Goal: Browse casually: Explore the website without a specific task or goal

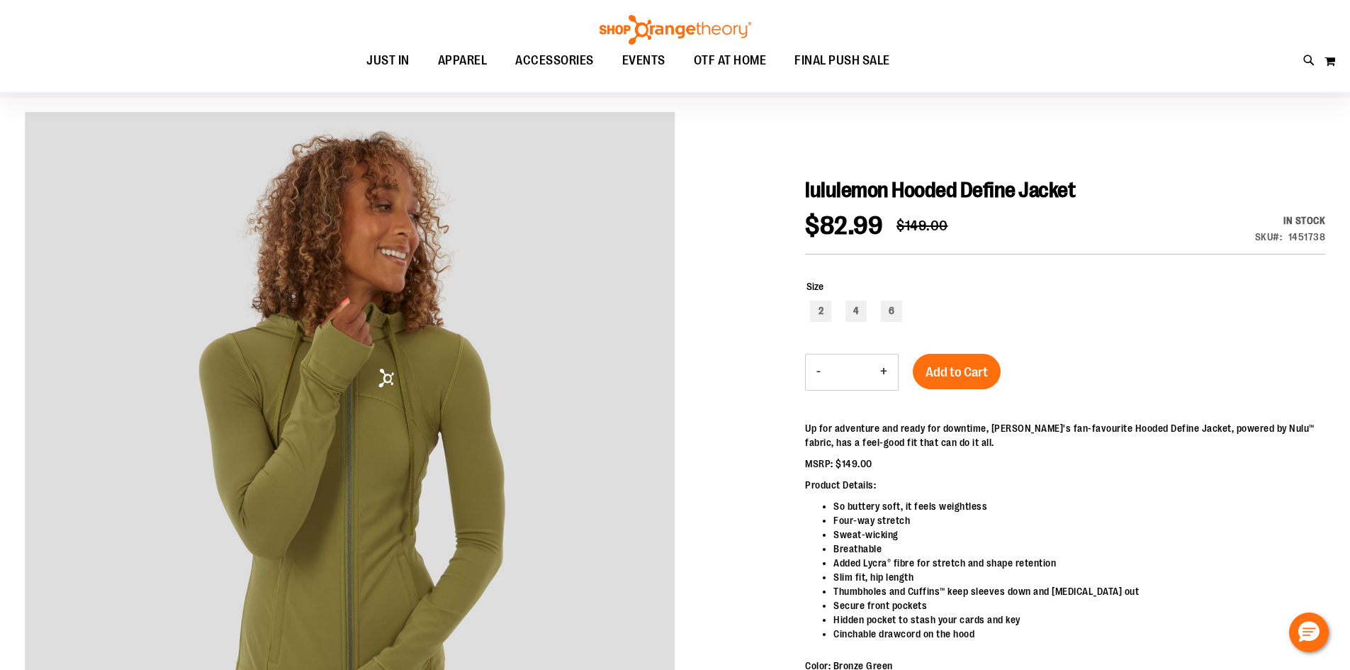
scroll to position [70, 0]
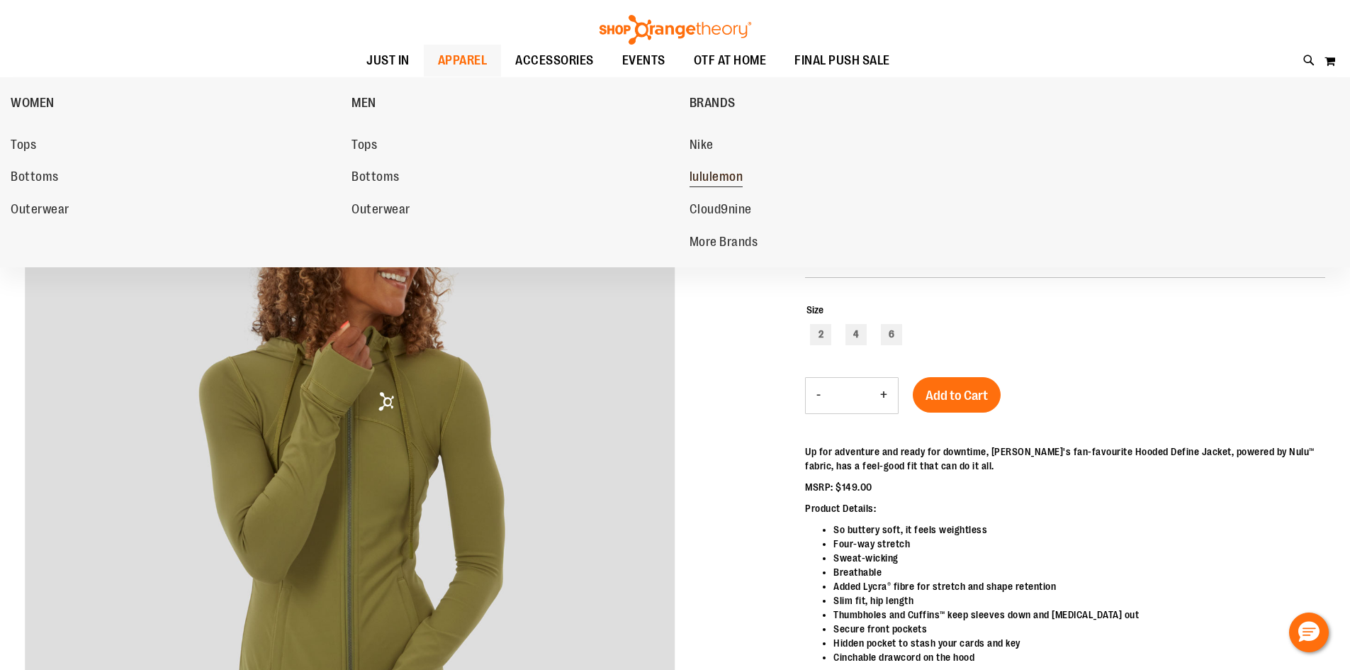
click at [713, 175] on span "lululemon" at bounding box center [717, 178] width 54 height 18
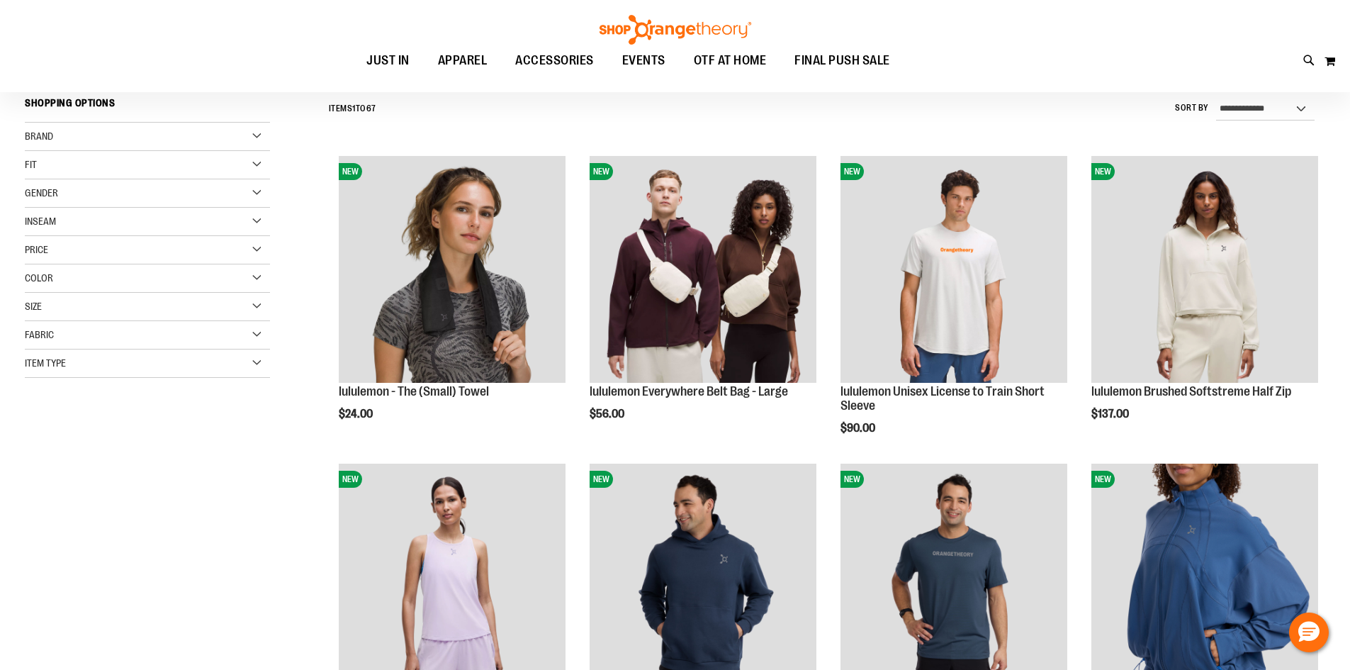
scroll to position [141, 0]
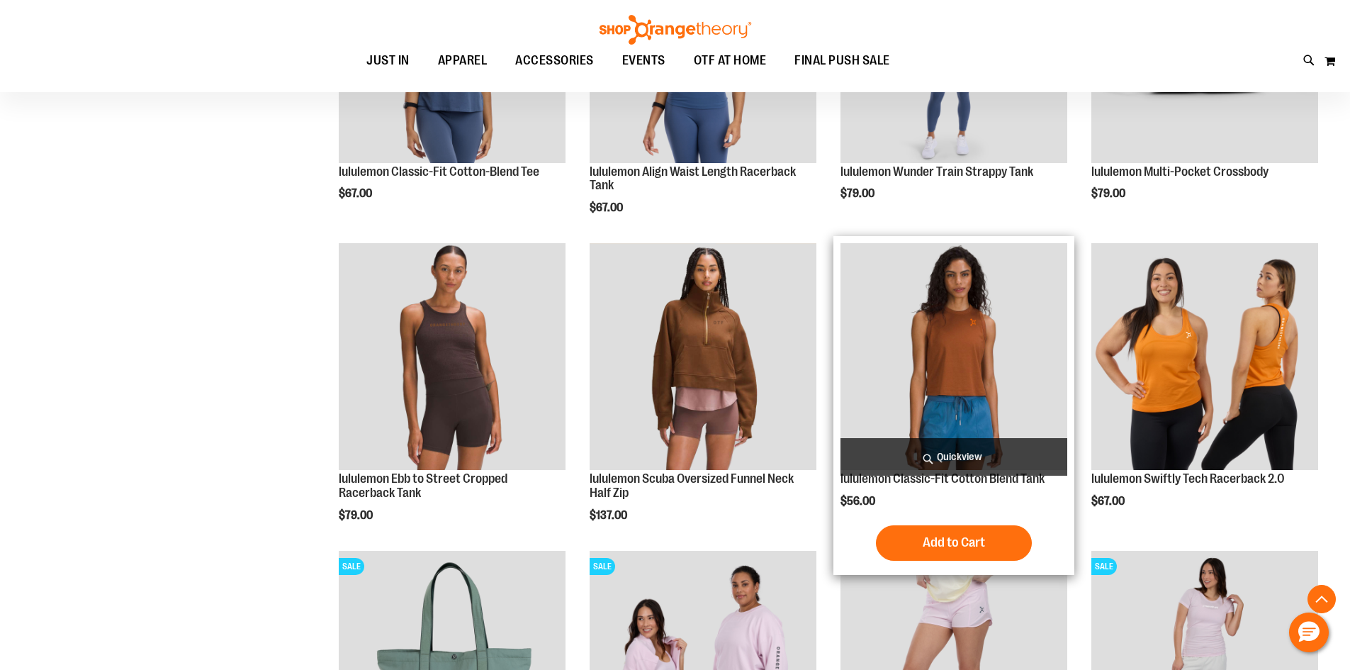
scroll to position [991, 0]
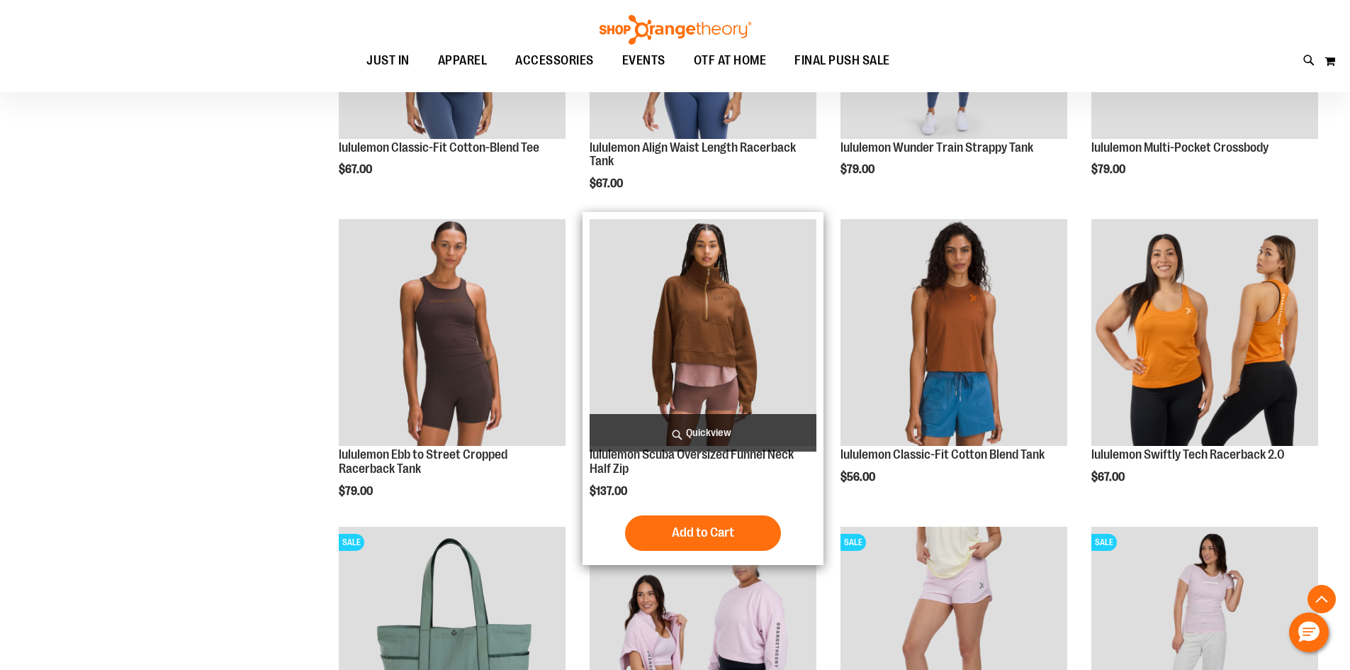
click at [733, 334] on img "product" at bounding box center [703, 332] width 227 height 227
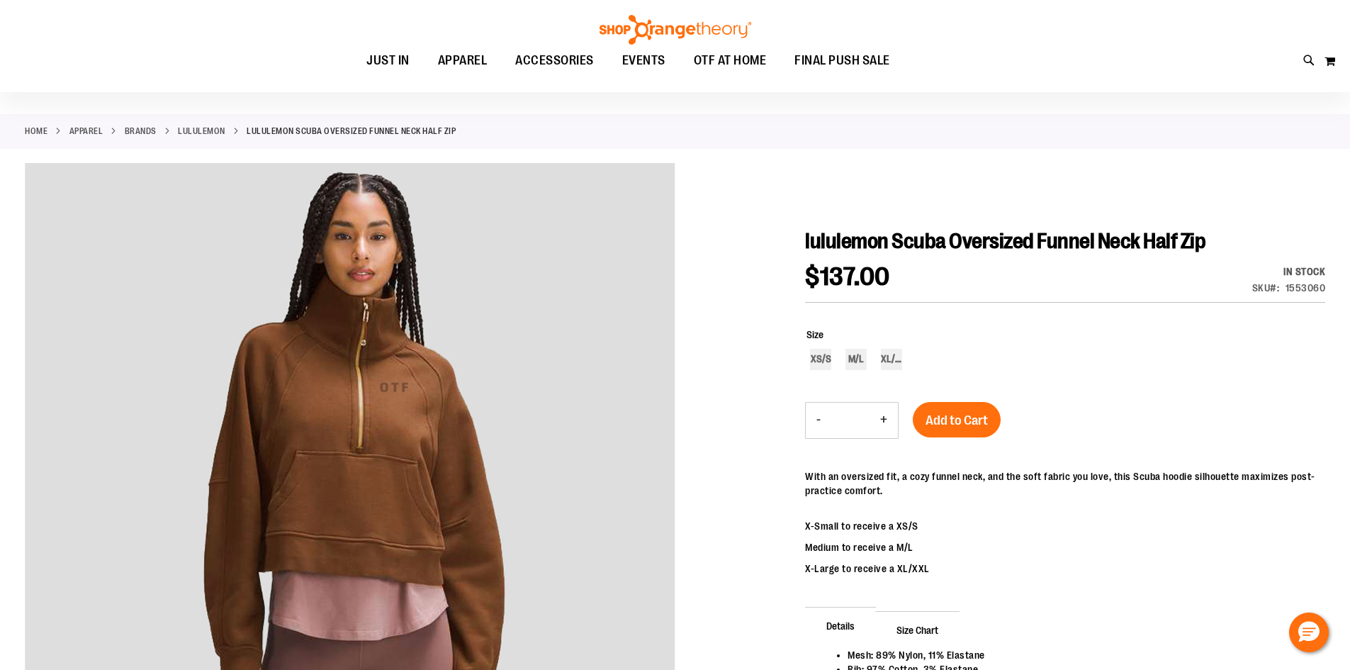
scroll to position [212, 0]
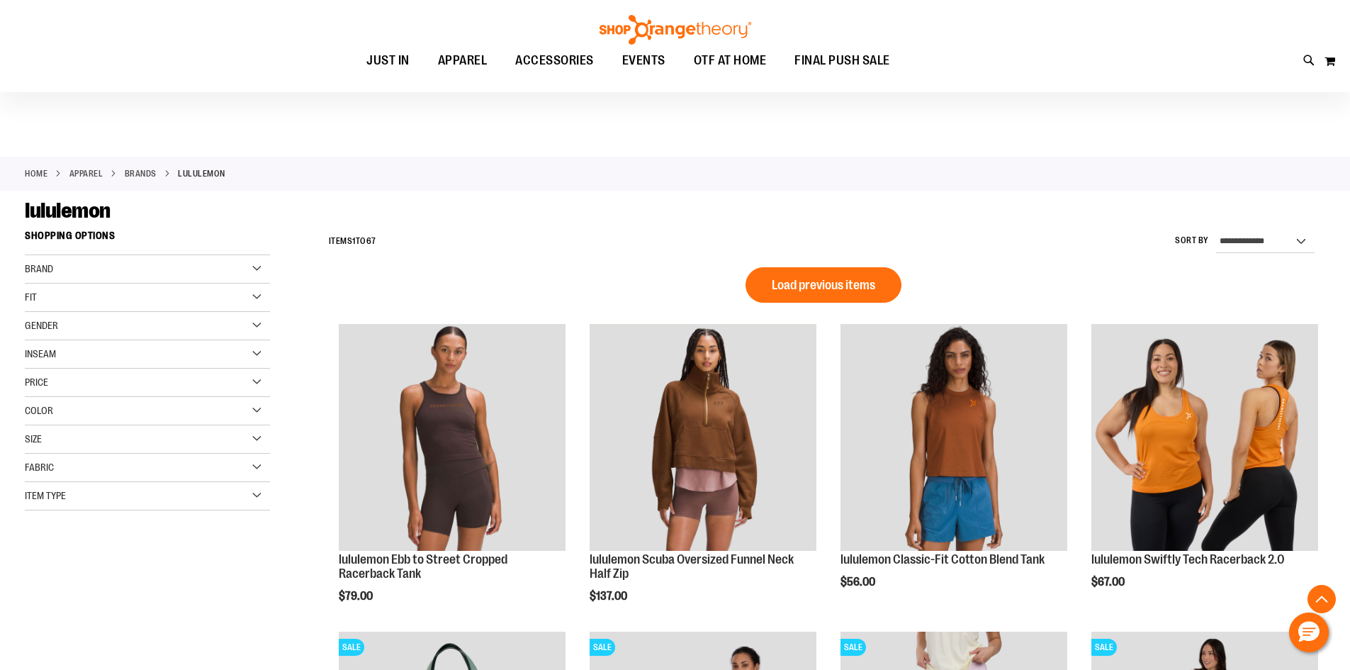
scroll to position [719, 0]
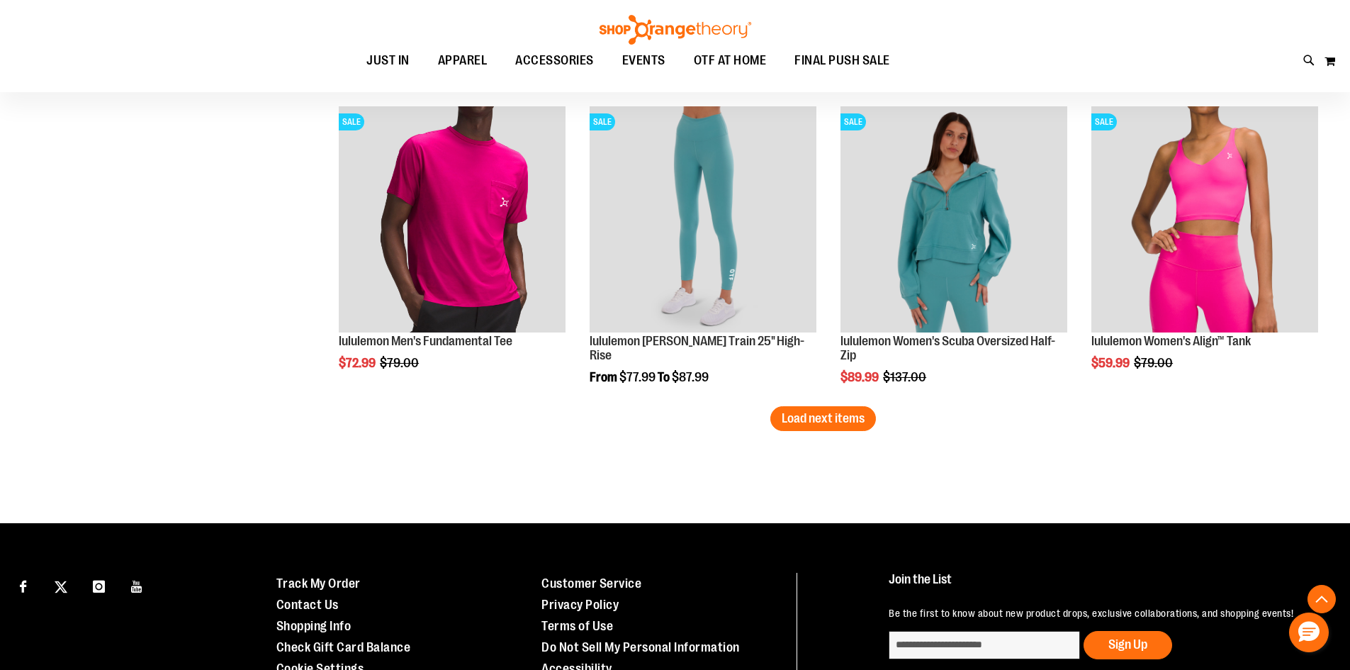
scroll to position [2633, 0]
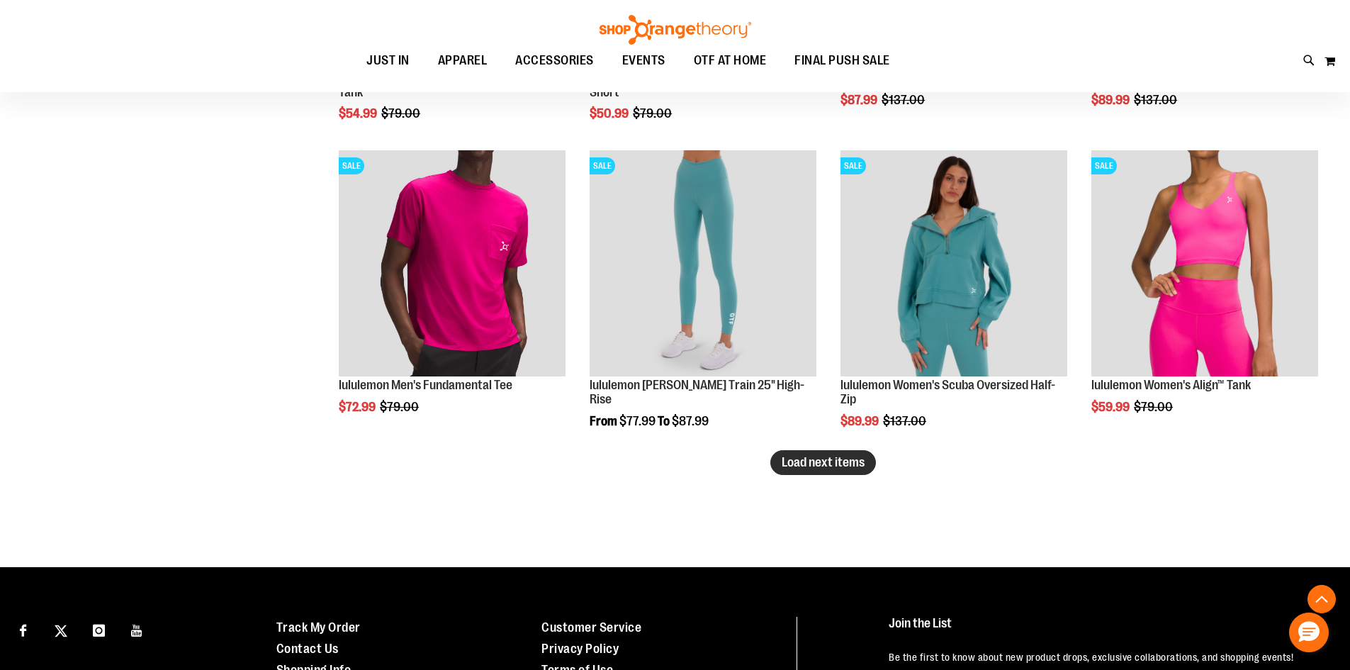
click at [844, 461] on span "Load next items" at bounding box center [823, 462] width 83 height 14
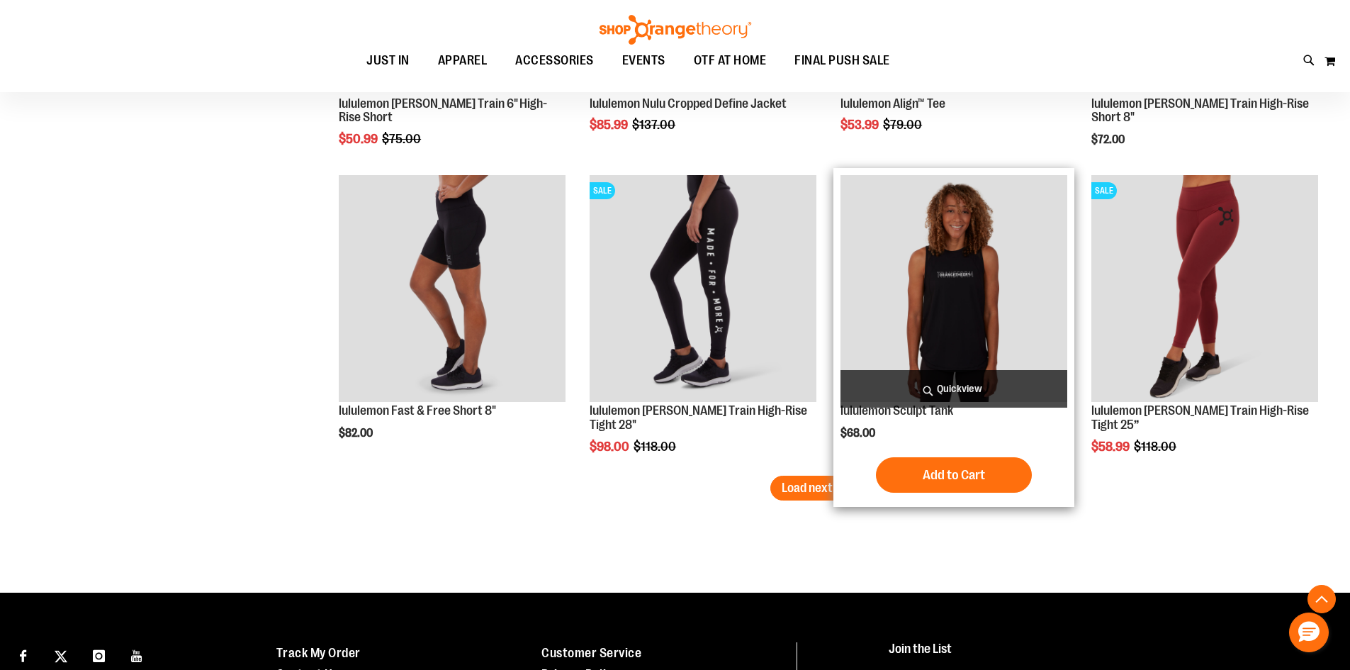
scroll to position [3554, 0]
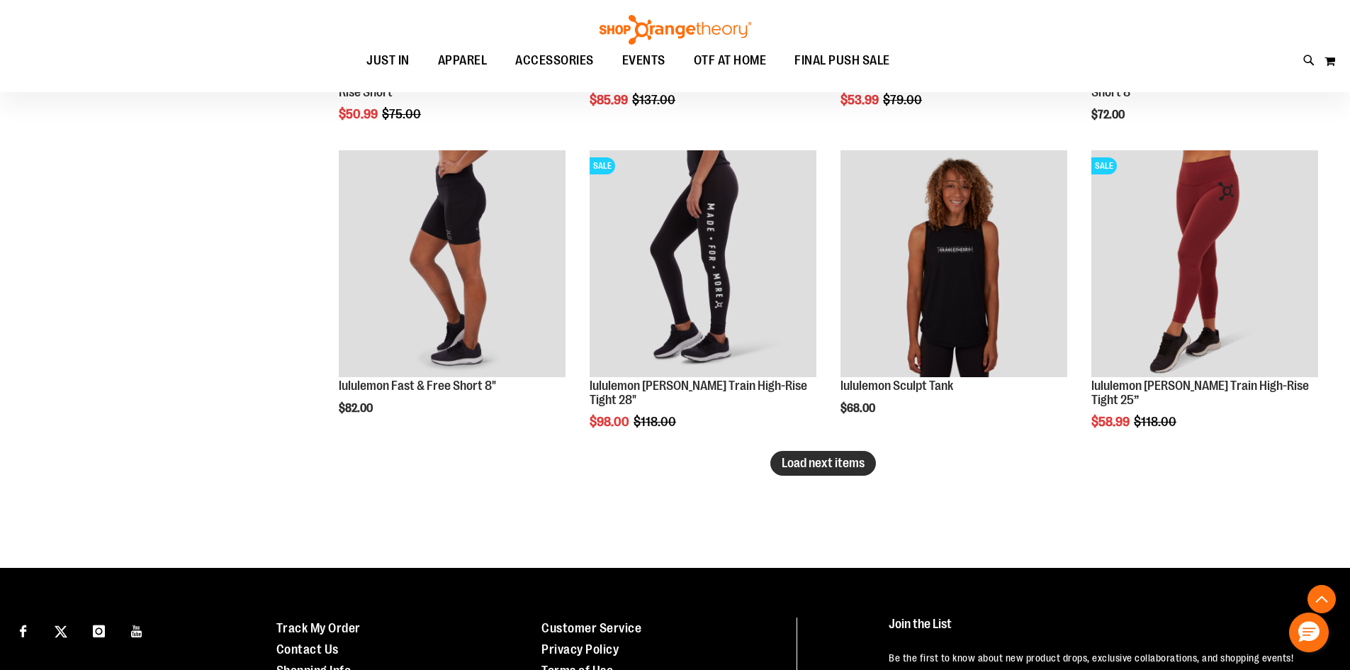
click at [821, 467] on span "Load next items" at bounding box center [823, 463] width 83 height 14
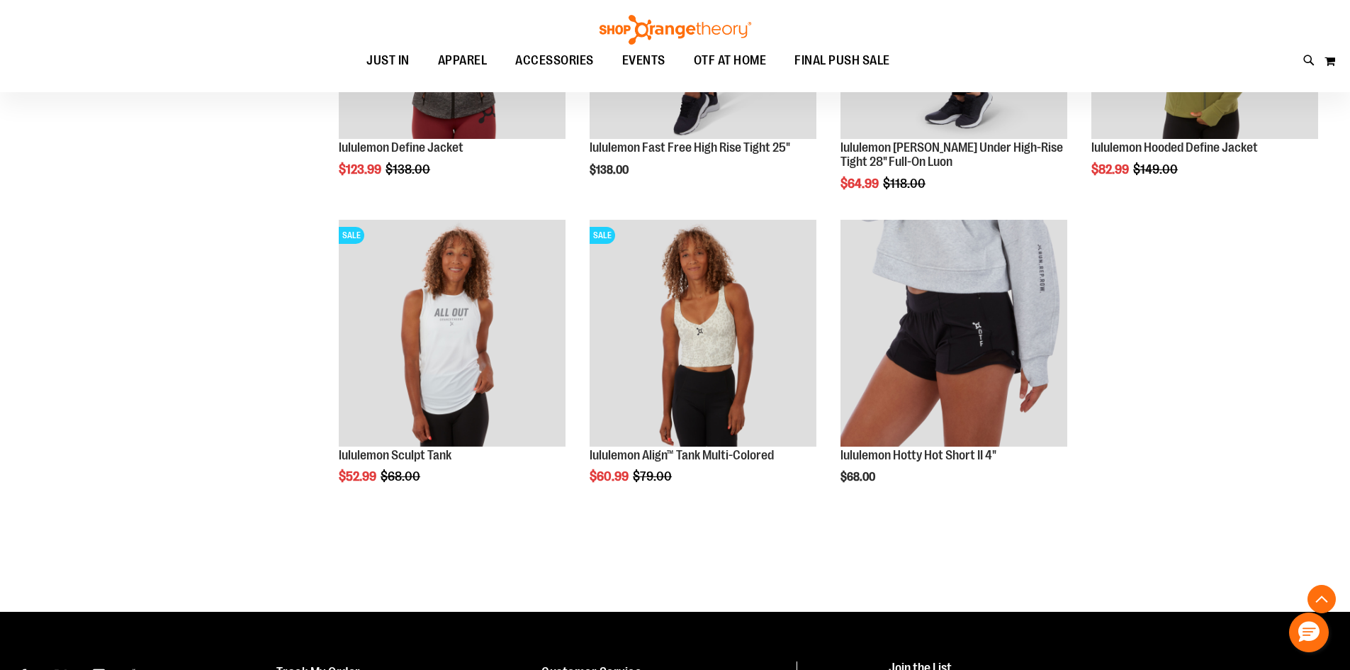
scroll to position [4121, 0]
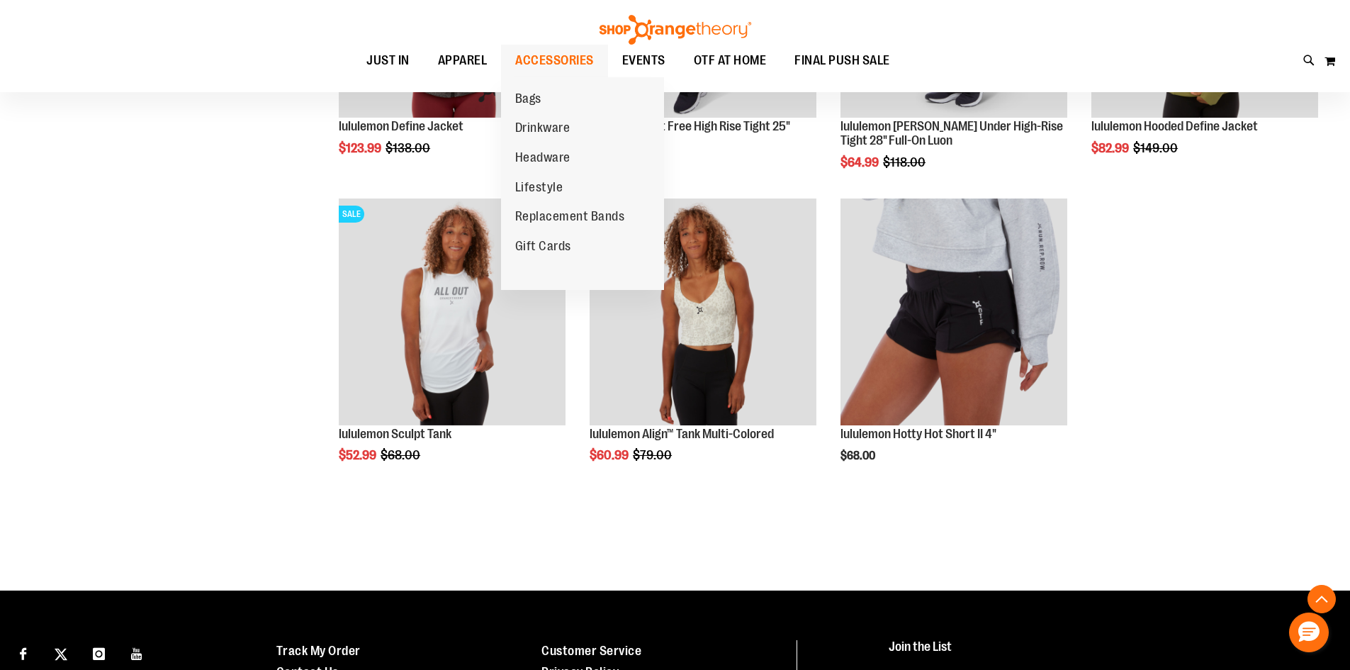
click at [558, 52] on span "ACCESSORIES" at bounding box center [554, 61] width 79 height 32
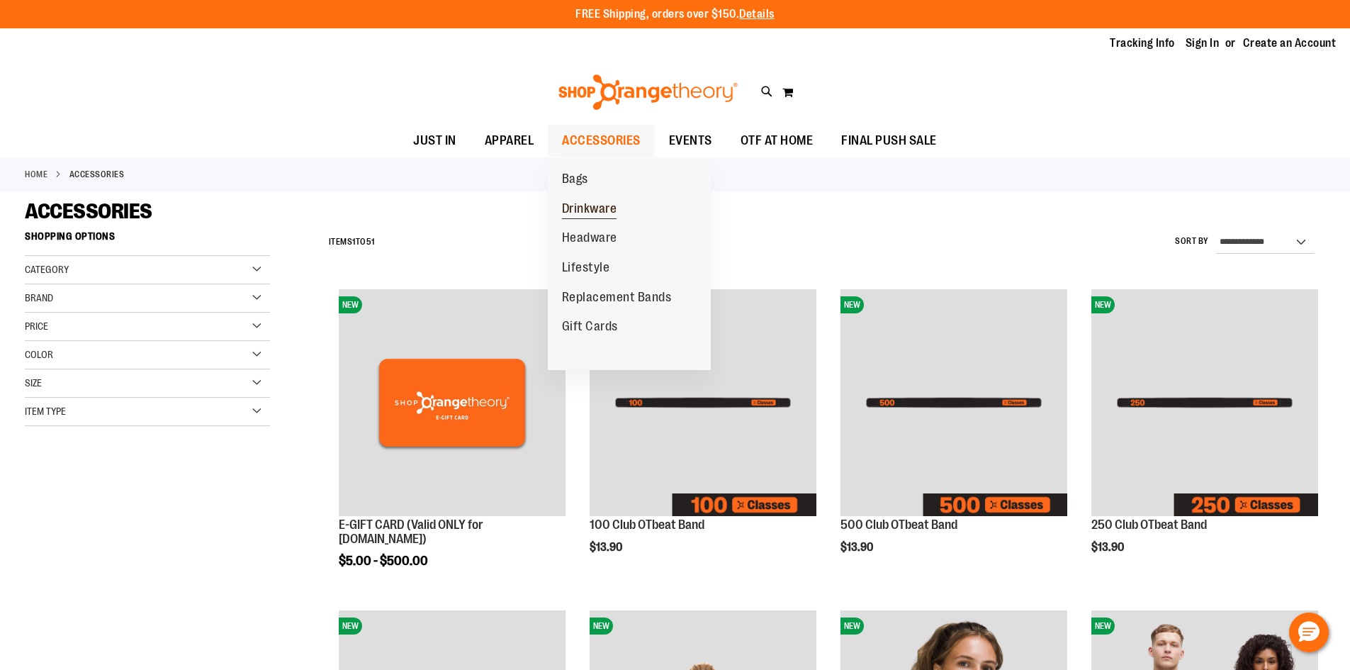
click at [604, 208] on span "Drinkware" at bounding box center [589, 210] width 55 height 18
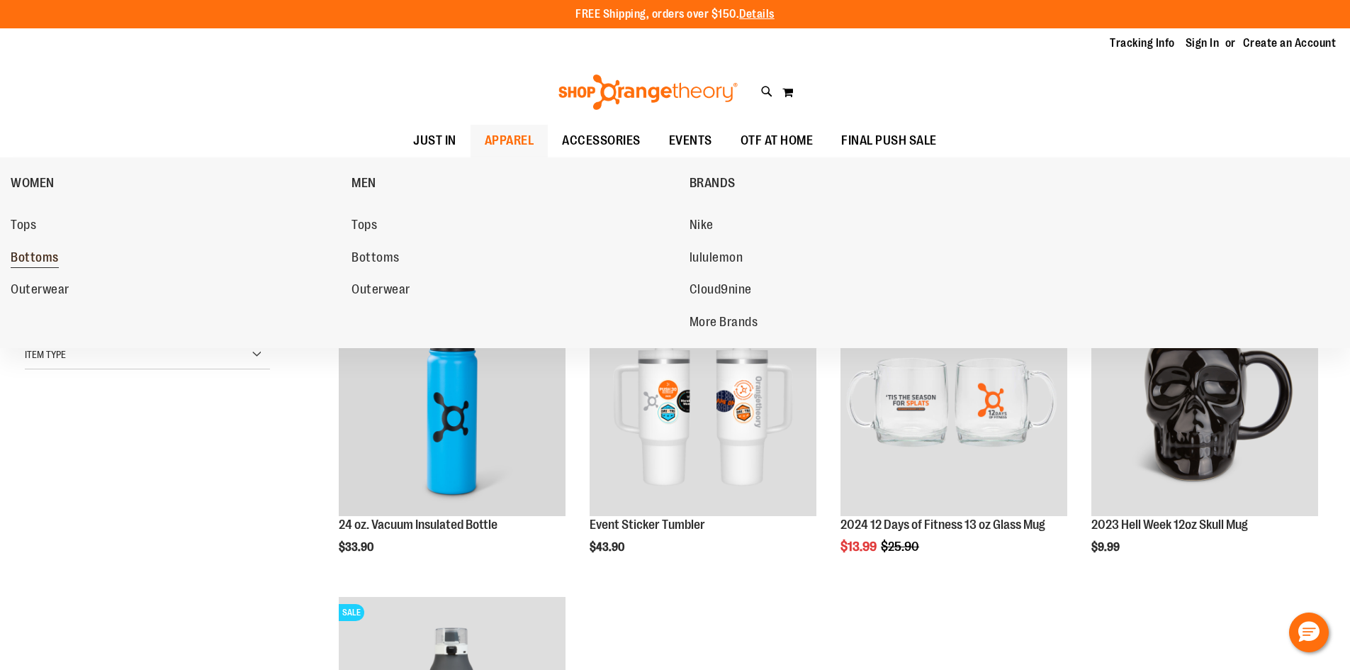
drag, startPoint x: 359, startPoint y: 257, endPoint x: 224, endPoint y: 264, distance: 134.8
click at [224, 157] on div "WOMEN Tops Bottoms Outerwear MEN Tops Bottoms Outerwear BRANDS Nike lululemon C…" at bounding box center [686, 157] width 1350 height 0
click at [26, 256] on span "Bottoms" at bounding box center [35, 259] width 48 height 18
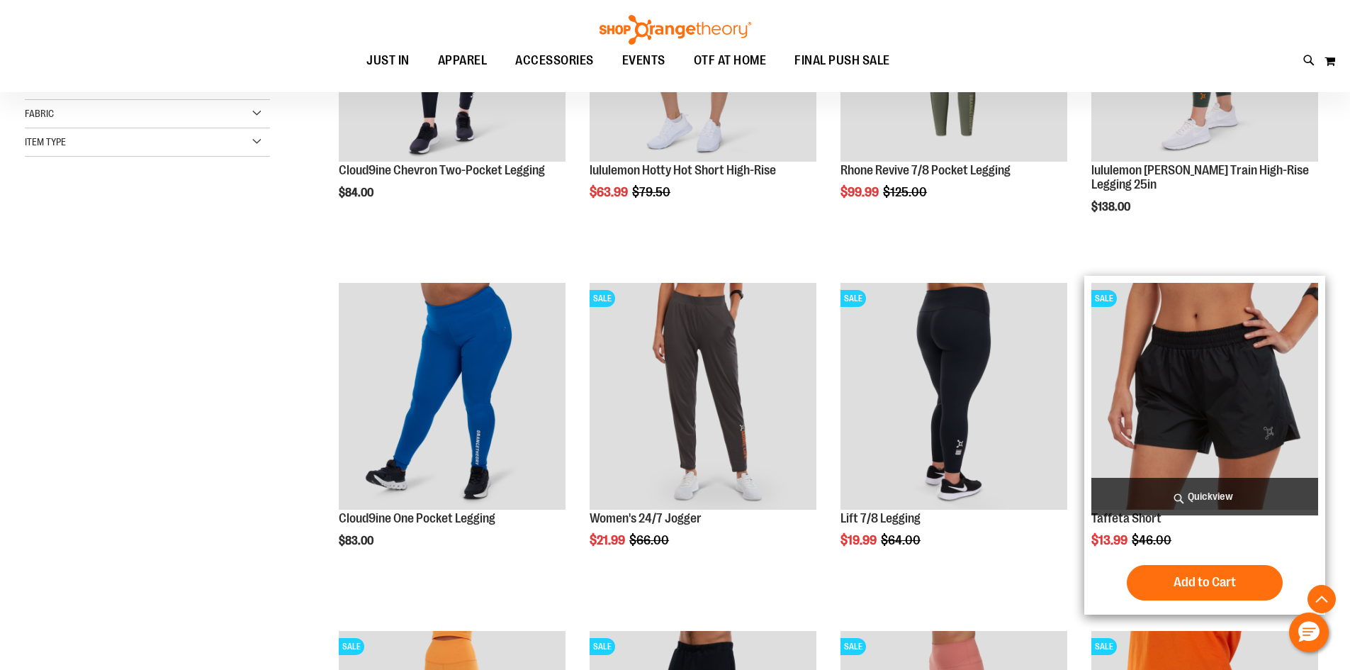
scroll to position [425, 0]
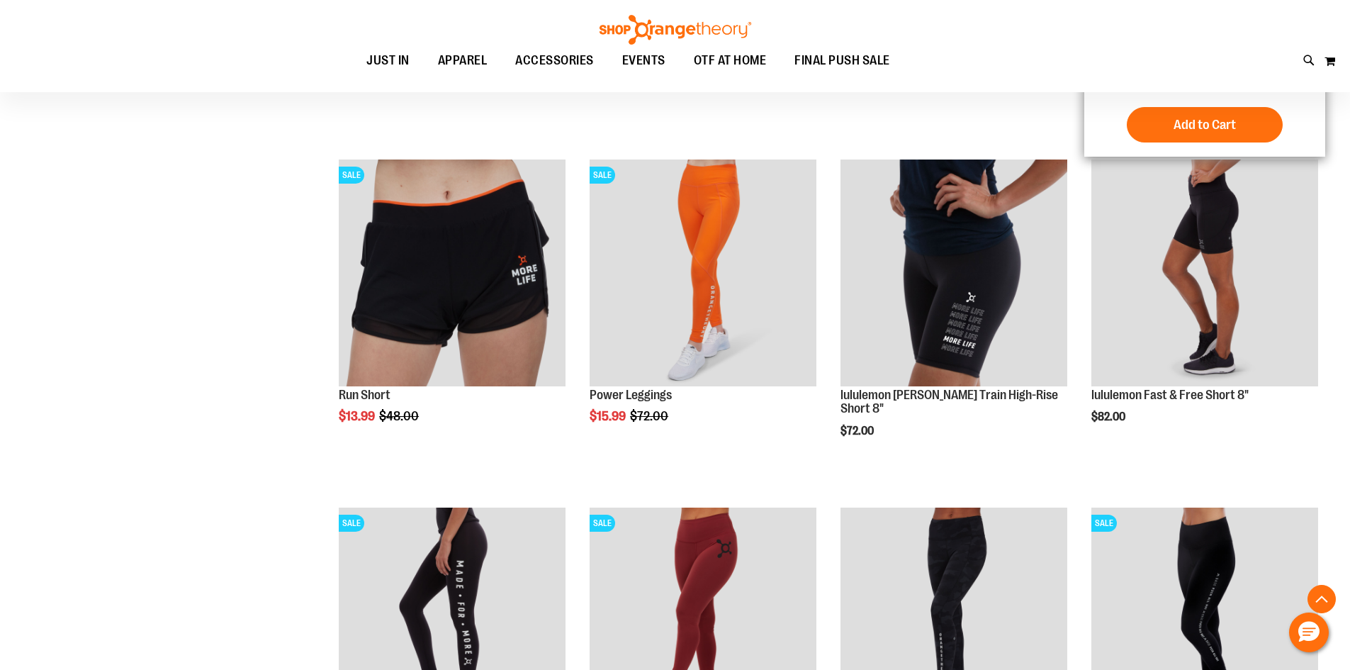
scroll to position [1558, 0]
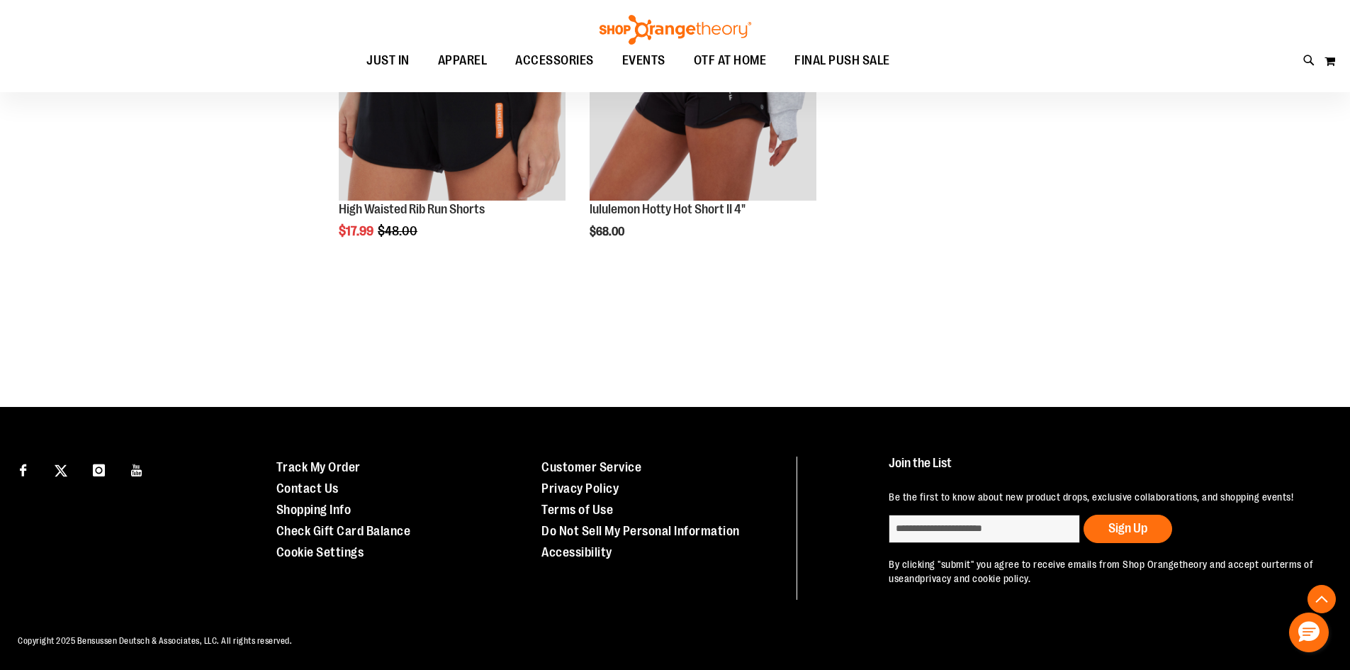
scroll to position [2752, 0]
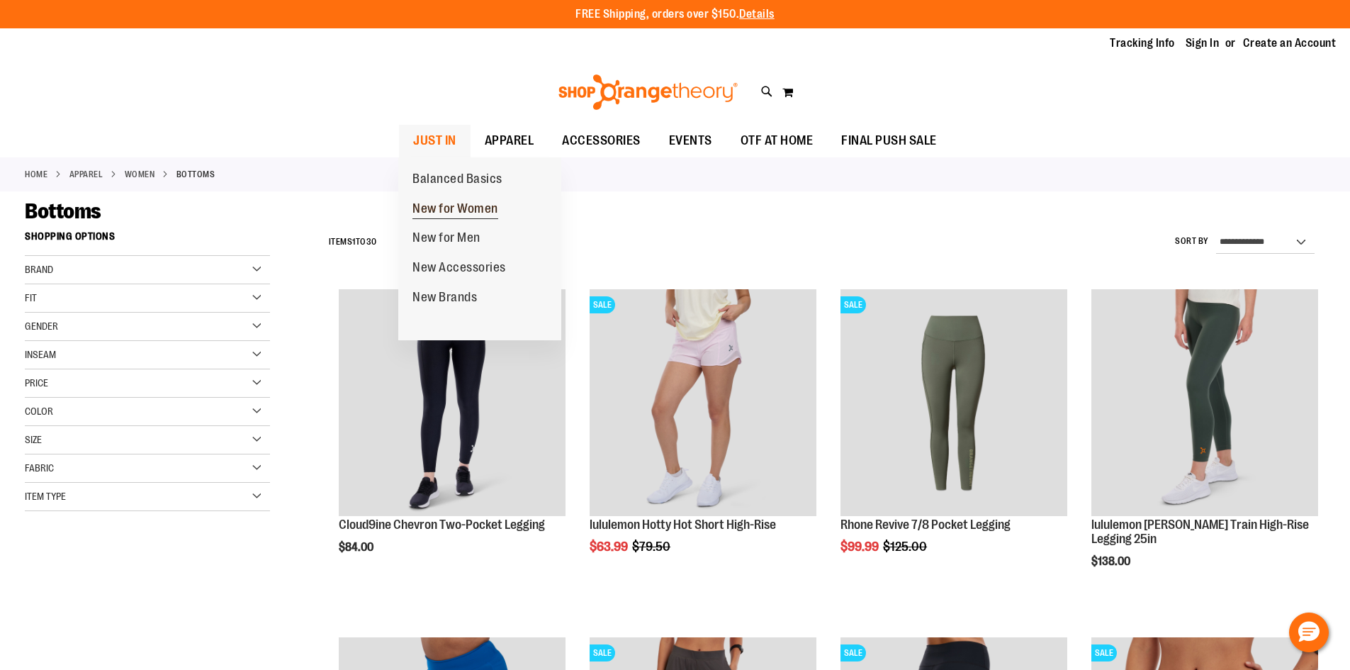
click at [441, 215] on span "New for Women" at bounding box center [455, 210] width 86 height 18
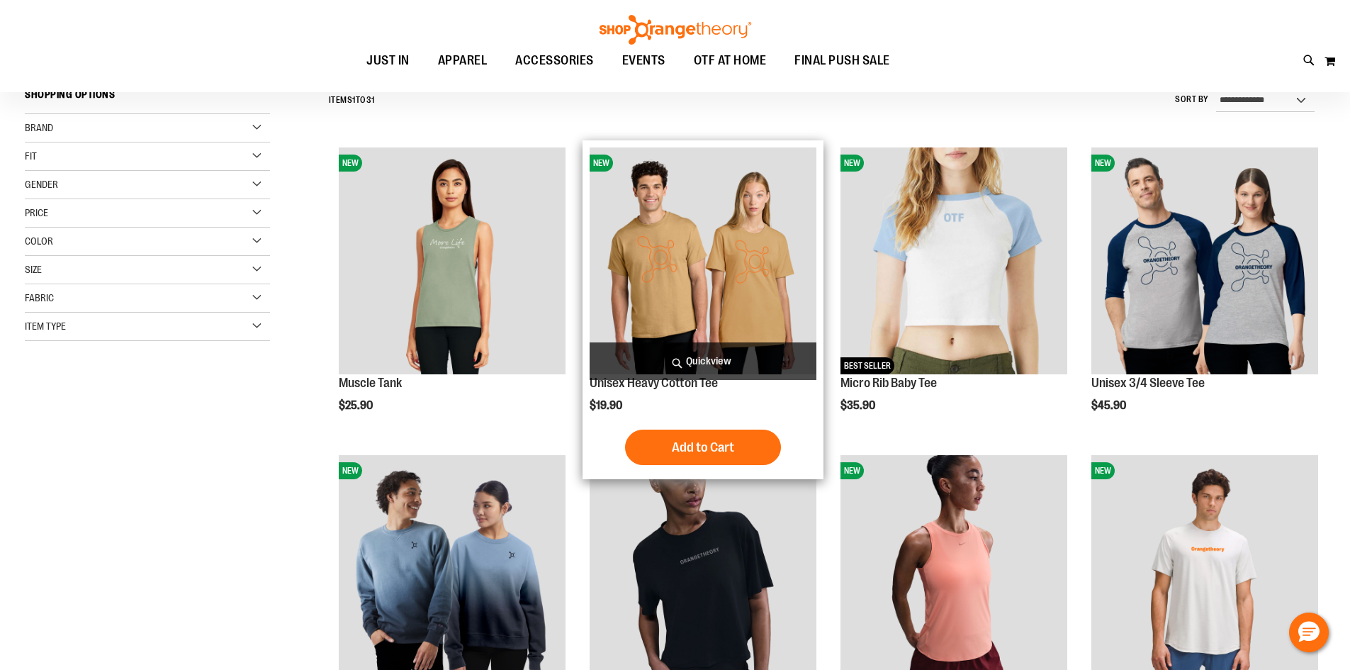
scroll to position [212, 0]
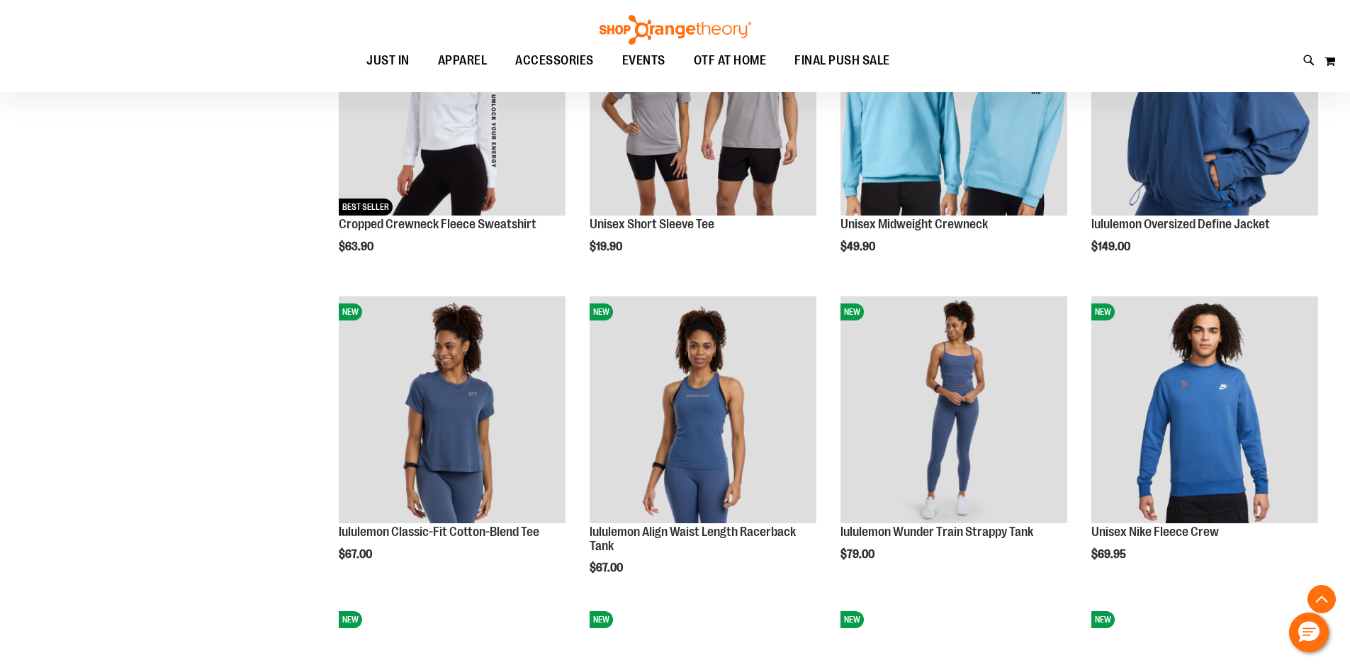
scroll to position [1275, 0]
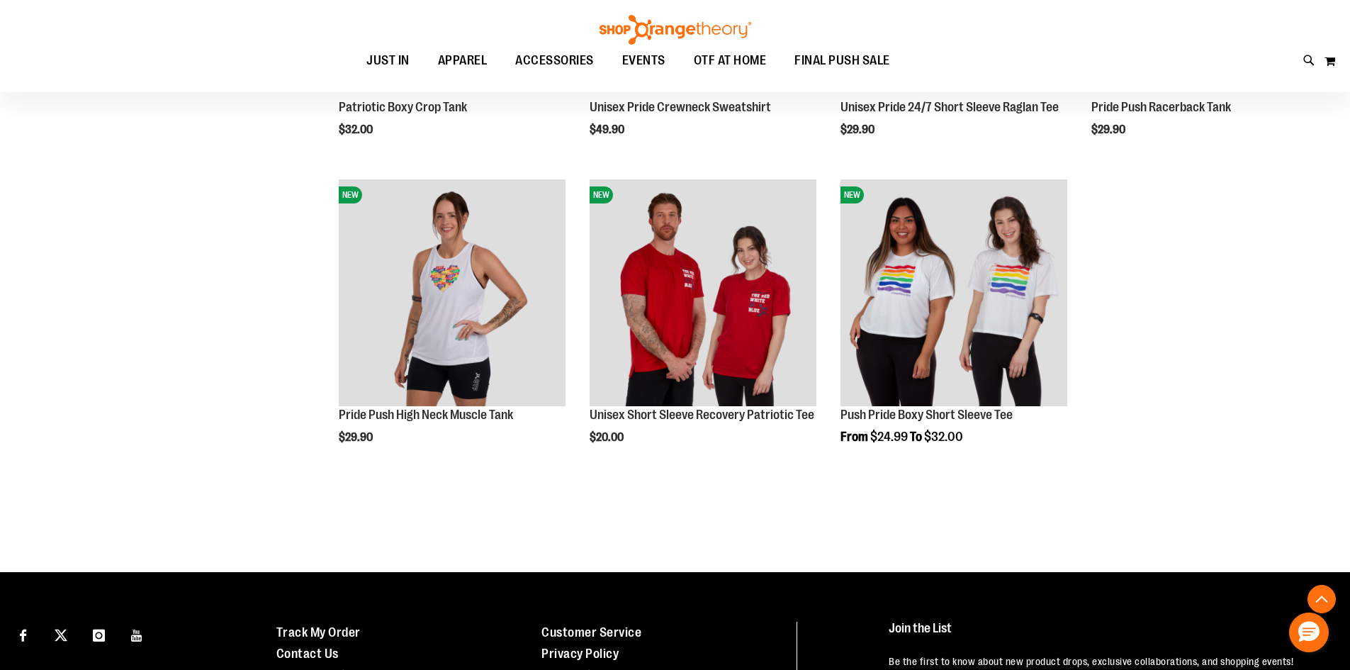
scroll to position [2267, 0]
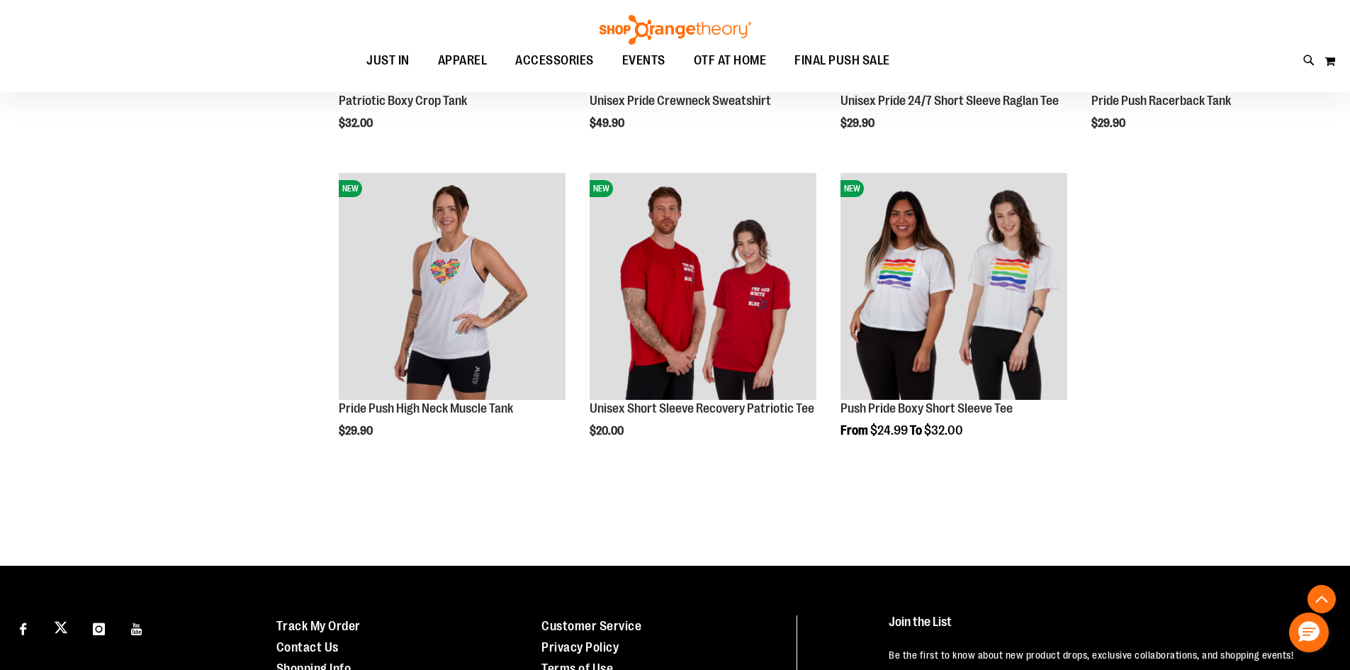
click at [67, 638] on link "Visit our X page" at bounding box center [61, 627] width 25 height 25
click at [96, 616] on icon "Visit our Instagram page" at bounding box center [98, 602] width 23 height 27
